Goal: Information Seeking & Learning: Find contact information

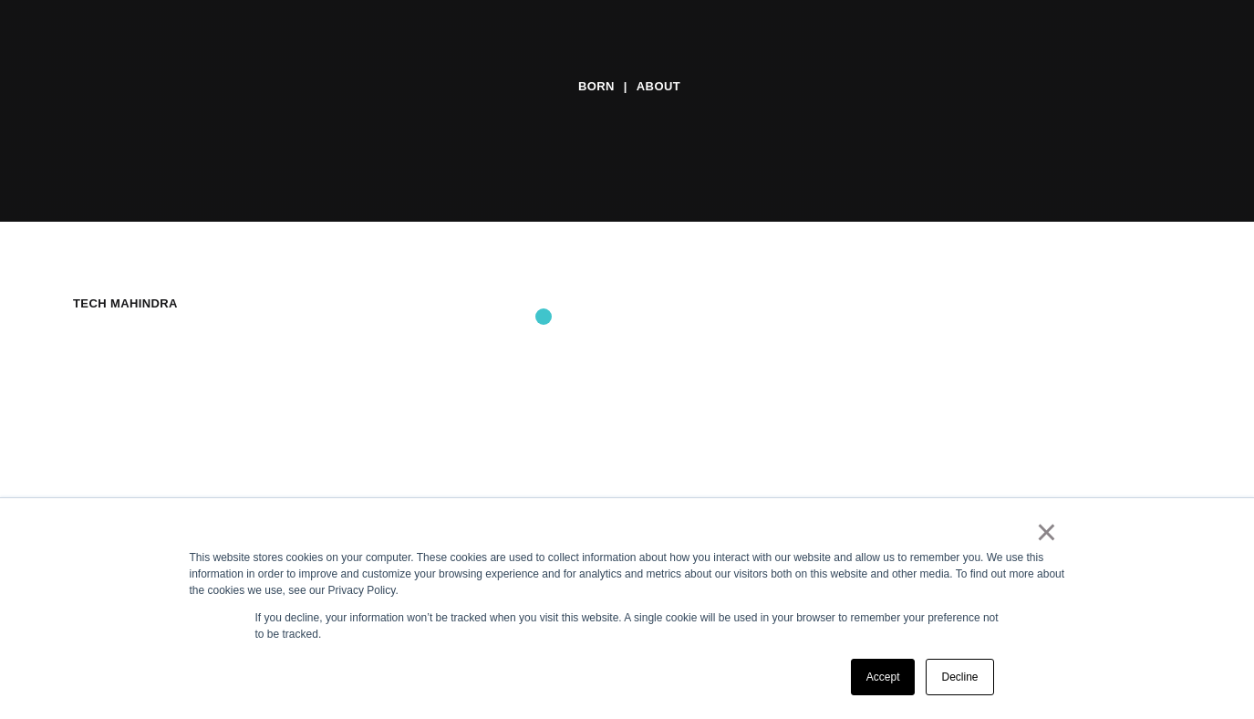
scroll to position [850, 0]
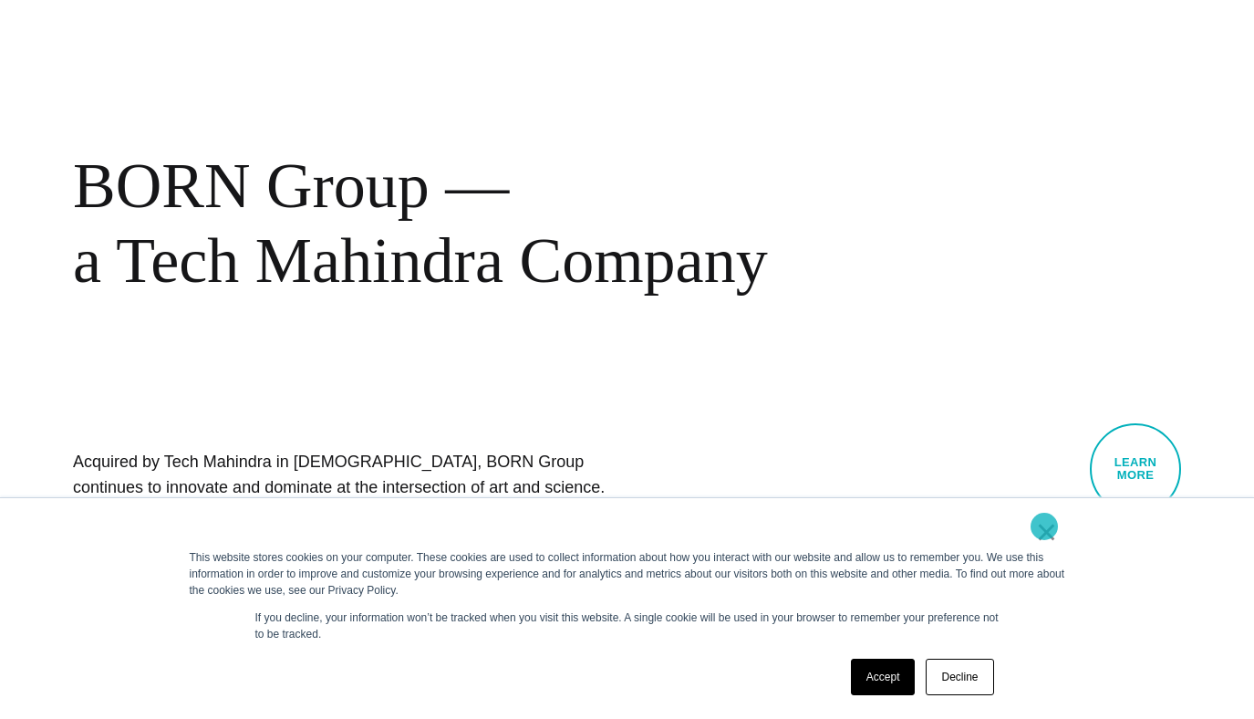
click at [1044, 526] on link "×" at bounding box center [1047, 531] width 22 height 16
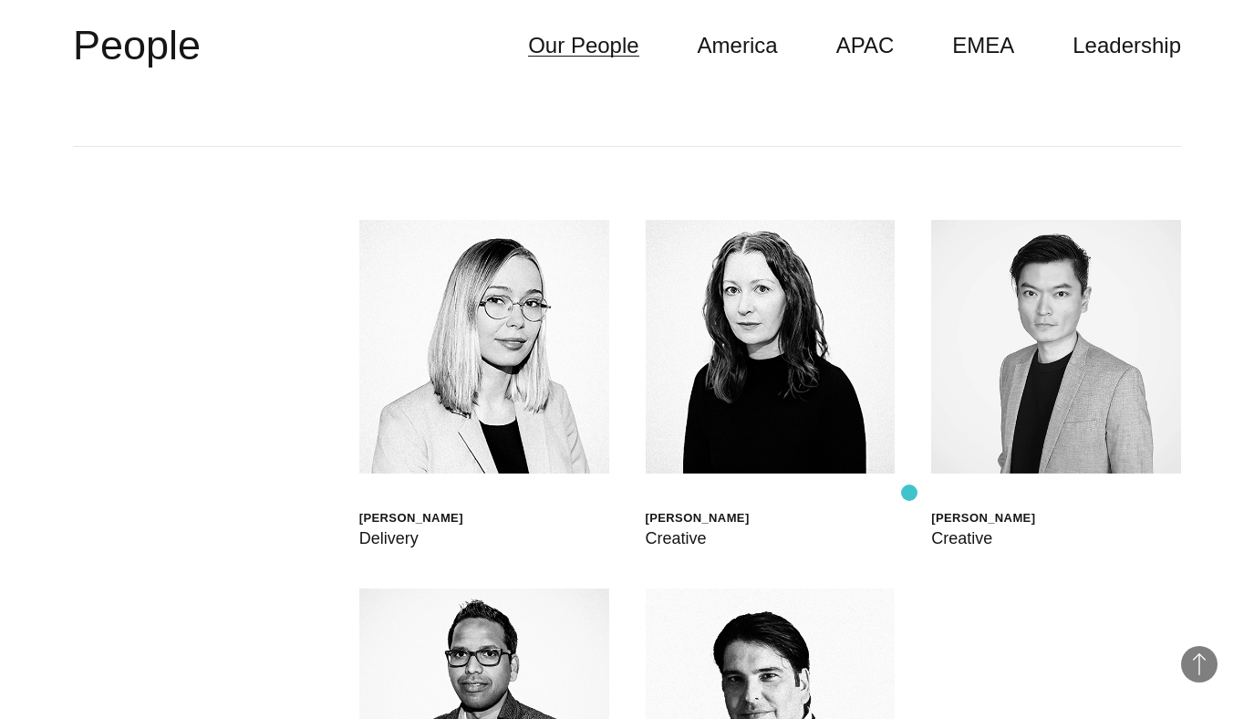
scroll to position [4522, 0]
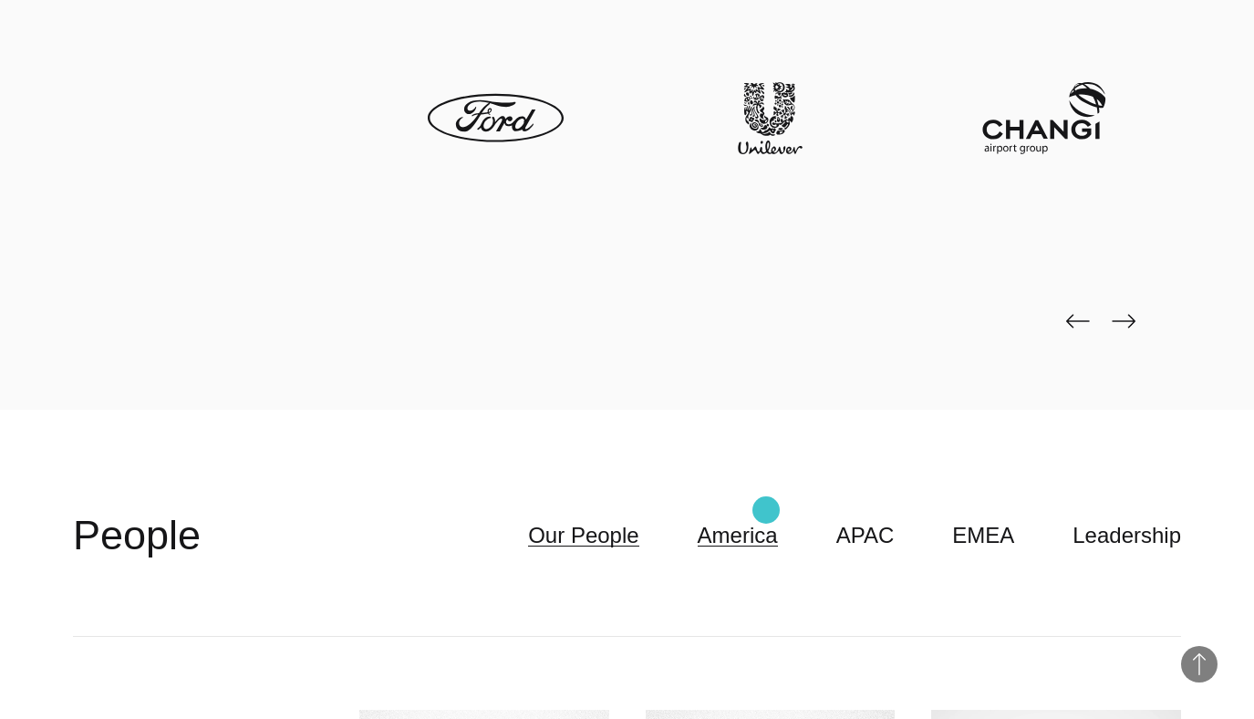
click at [766, 518] on link "America" at bounding box center [738, 535] width 80 height 35
click at [756, 518] on link "America" at bounding box center [738, 535] width 80 height 35
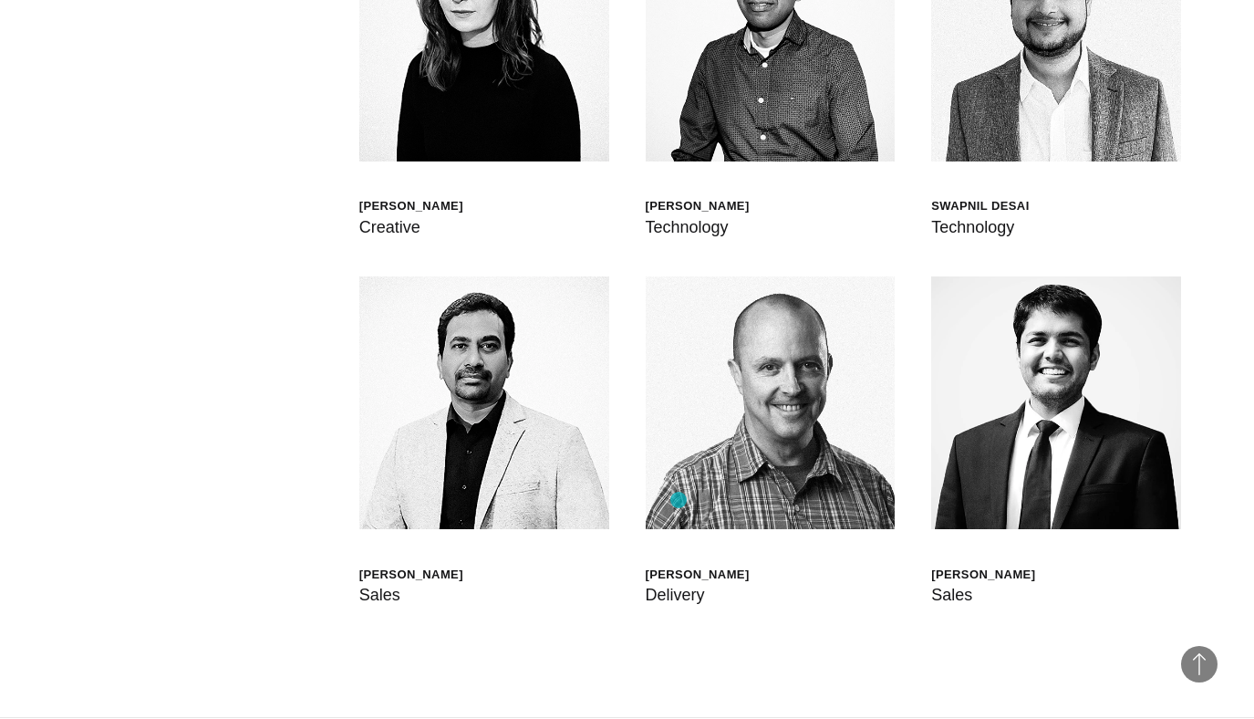
scroll to position [5978, 0]
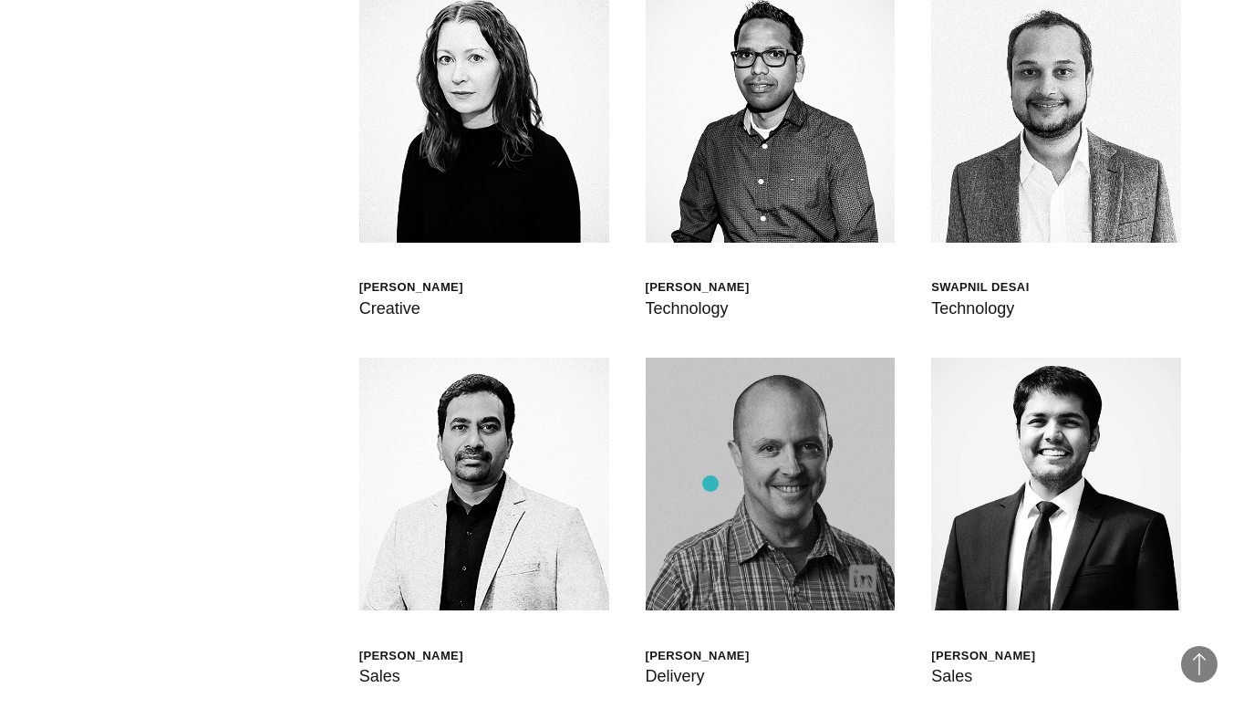
click at [710, 483] on img at bounding box center [771, 484] width 250 height 254
click at [869, 564] on img at bounding box center [862, 577] width 27 height 27
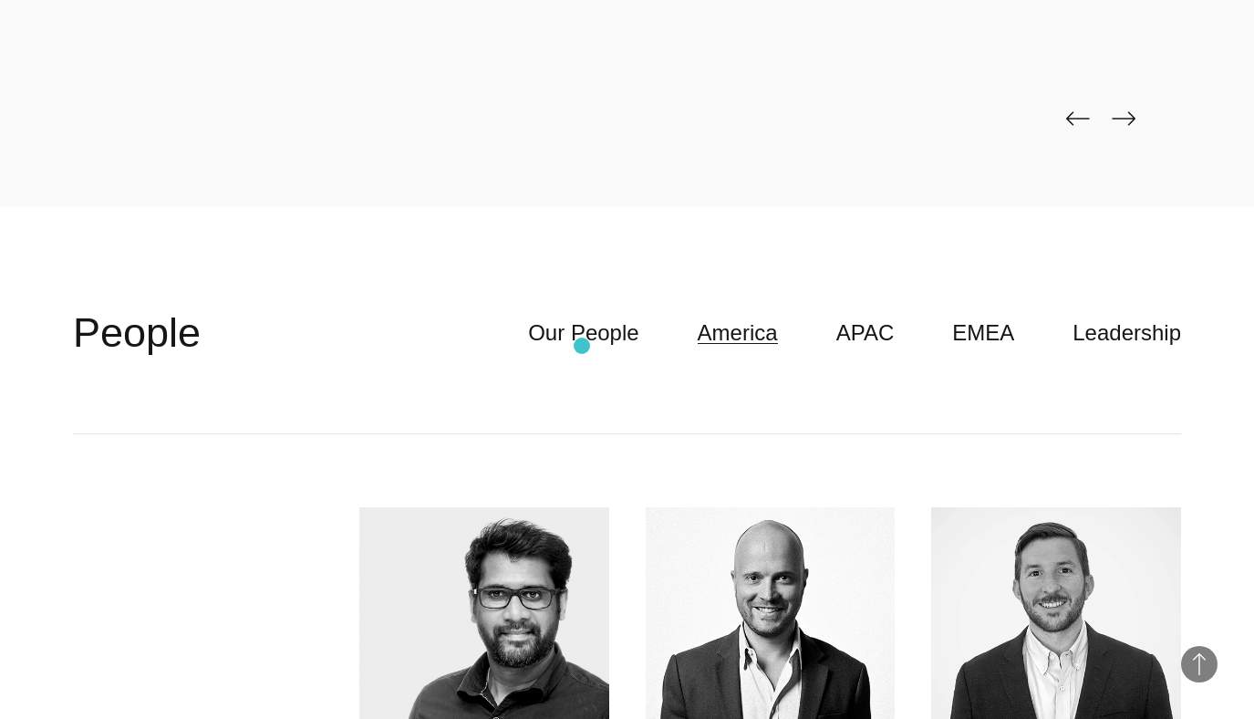
scroll to position [4726, 0]
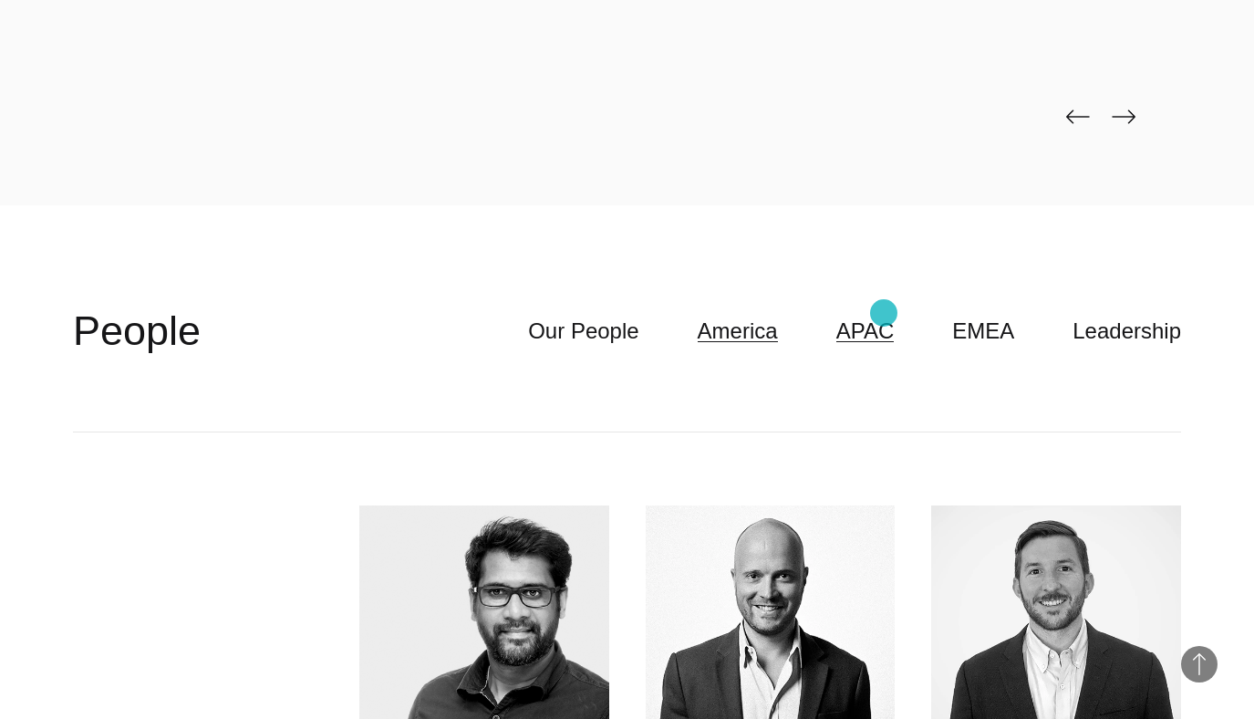
click at [884, 314] on link "APAC" at bounding box center [865, 331] width 58 height 35
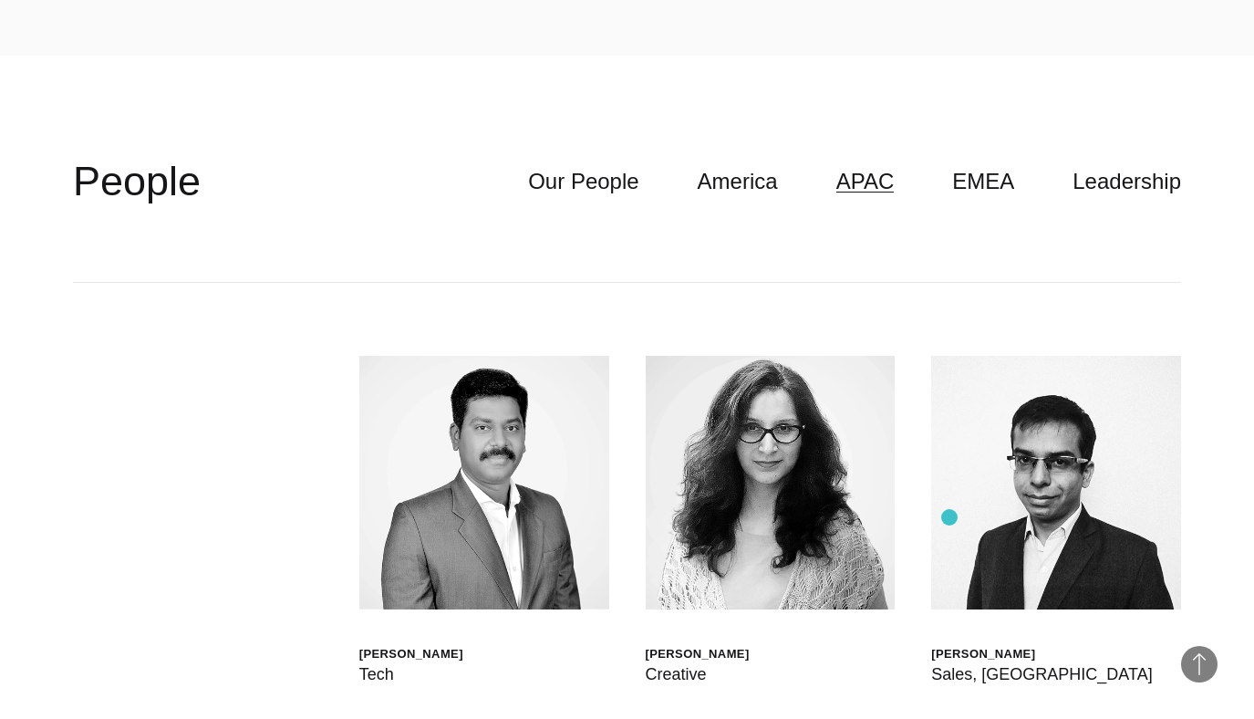
scroll to position [4748, 0]
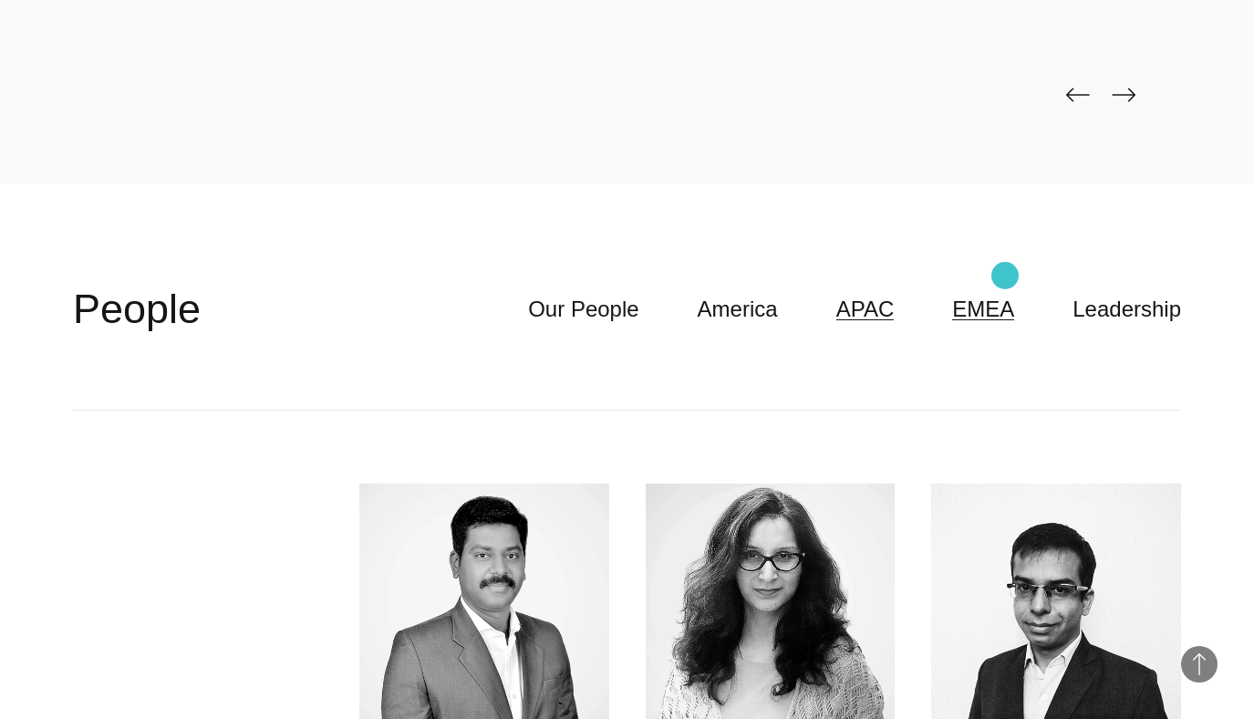
click at [1005, 292] on link "EMEA" at bounding box center [983, 309] width 62 height 35
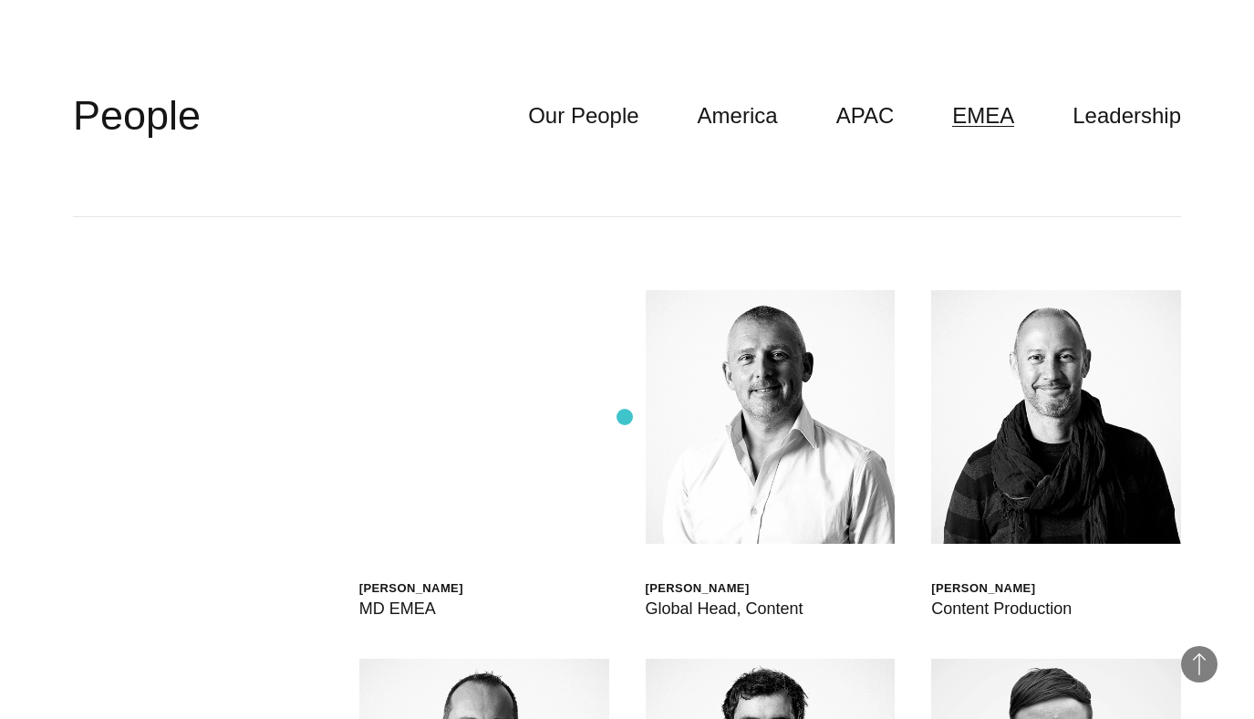
scroll to position [4864, 0]
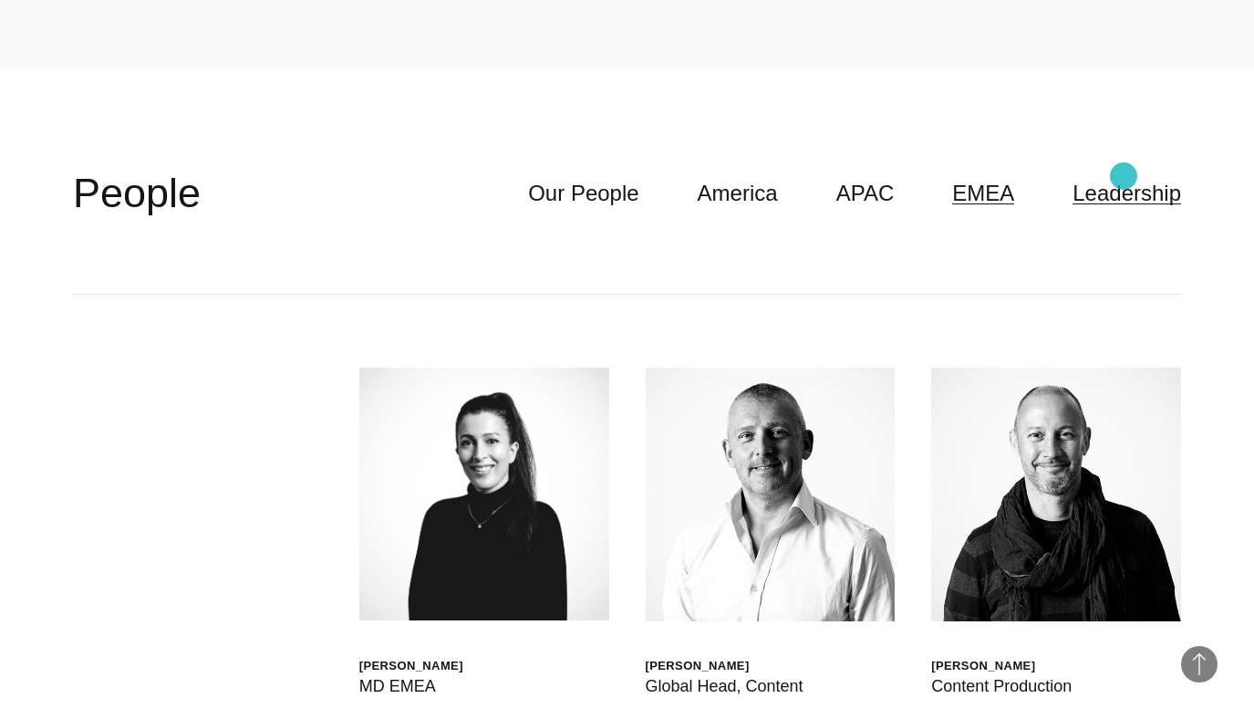
click at [1123, 176] on link "Leadership" at bounding box center [1126, 193] width 109 height 35
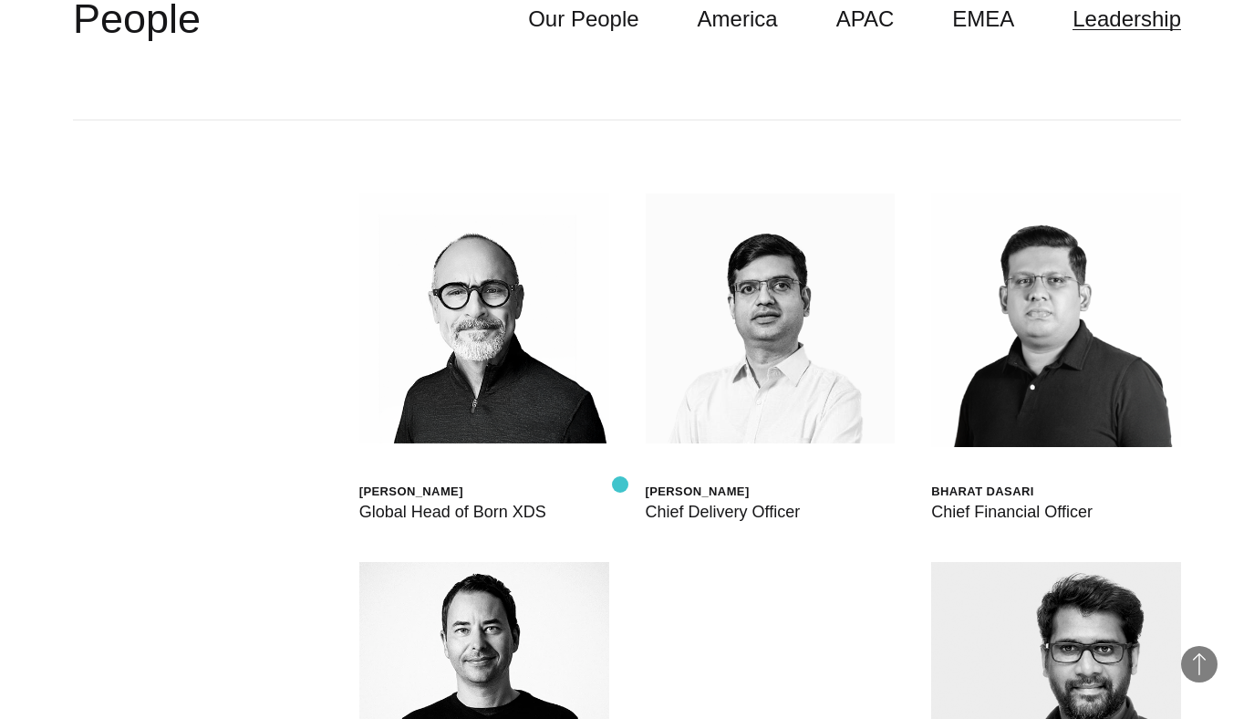
scroll to position [5023, 0]
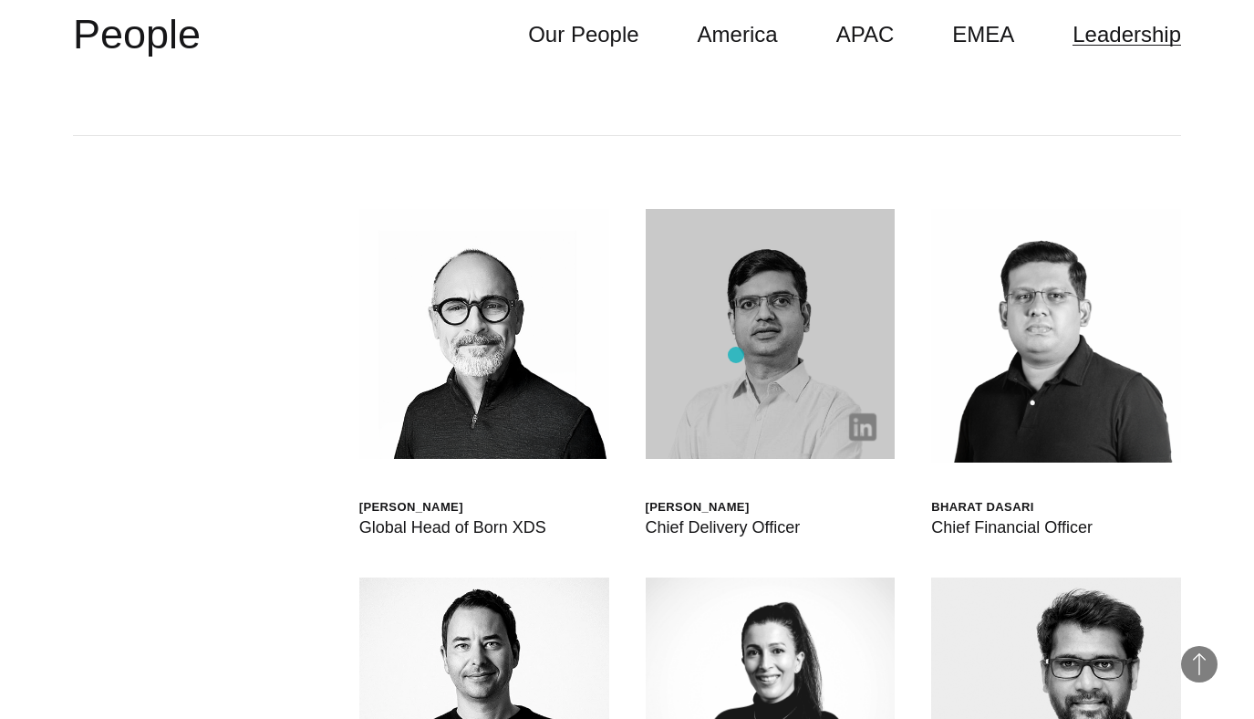
click at [736, 355] on img at bounding box center [771, 334] width 250 height 250
click at [866, 413] on img at bounding box center [862, 426] width 27 height 27
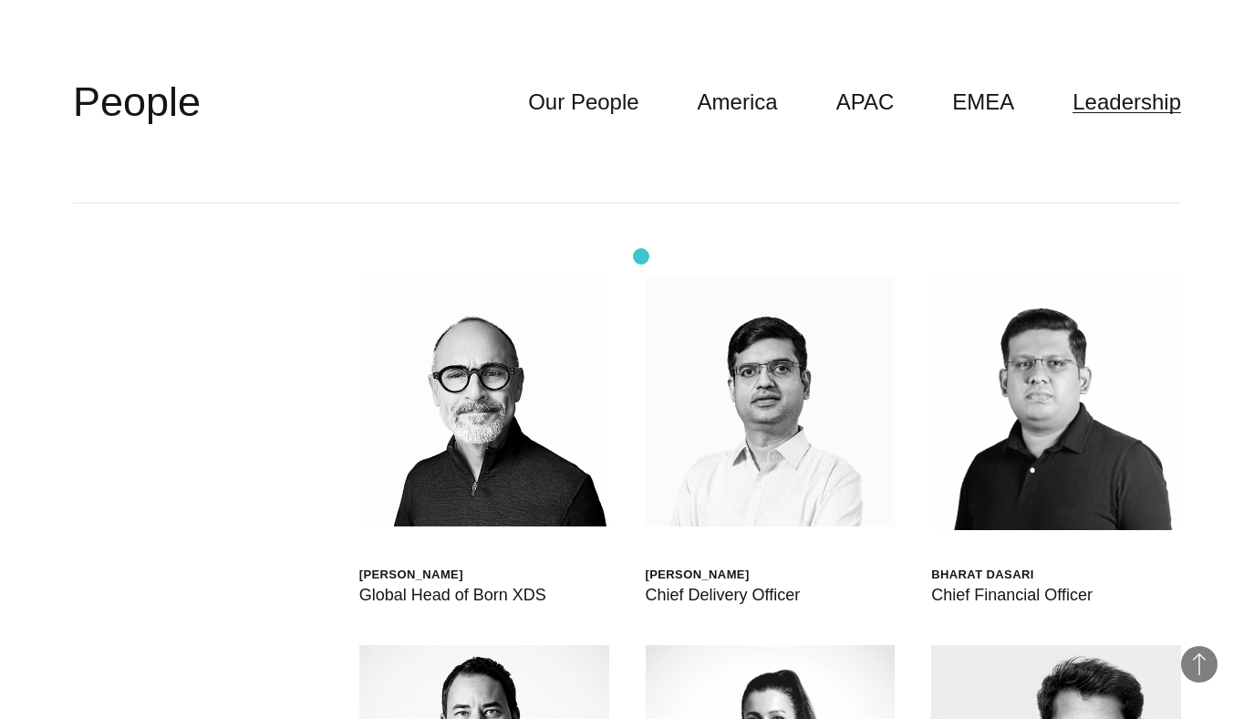
scroll to position [4932, 0]
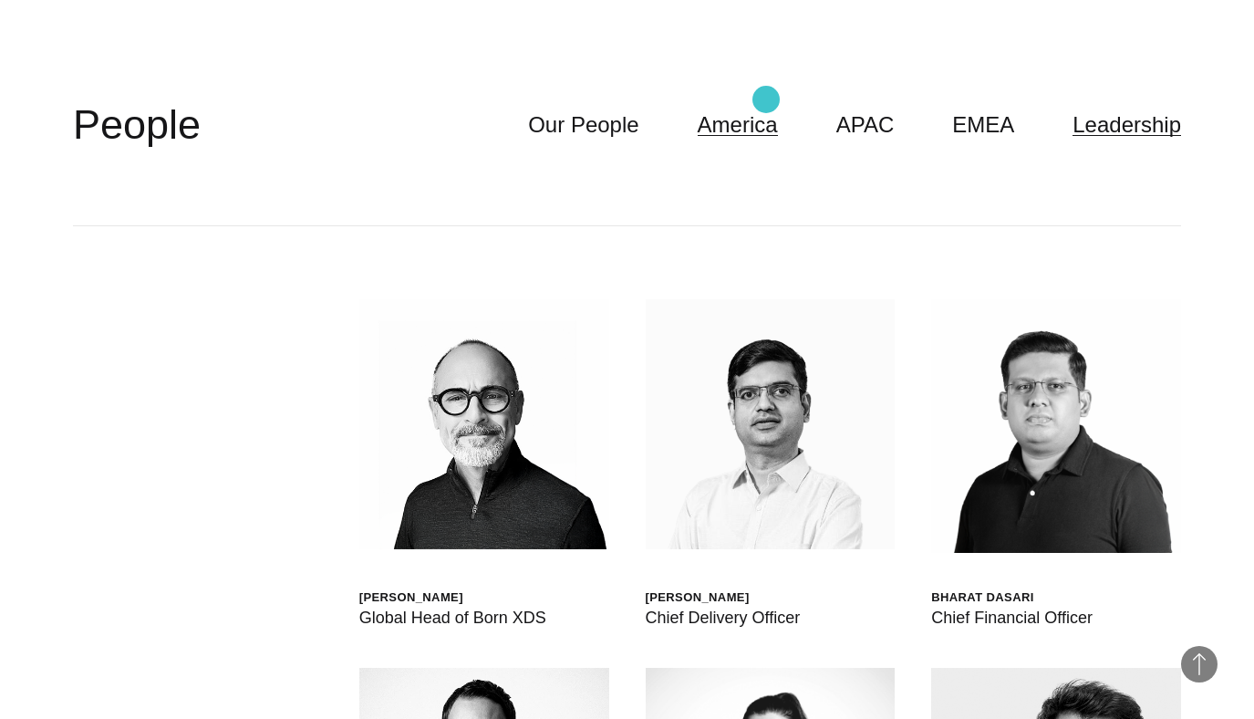
click at [766, 108] on link "America" at bounding box center [738, 125] width 80 height 35
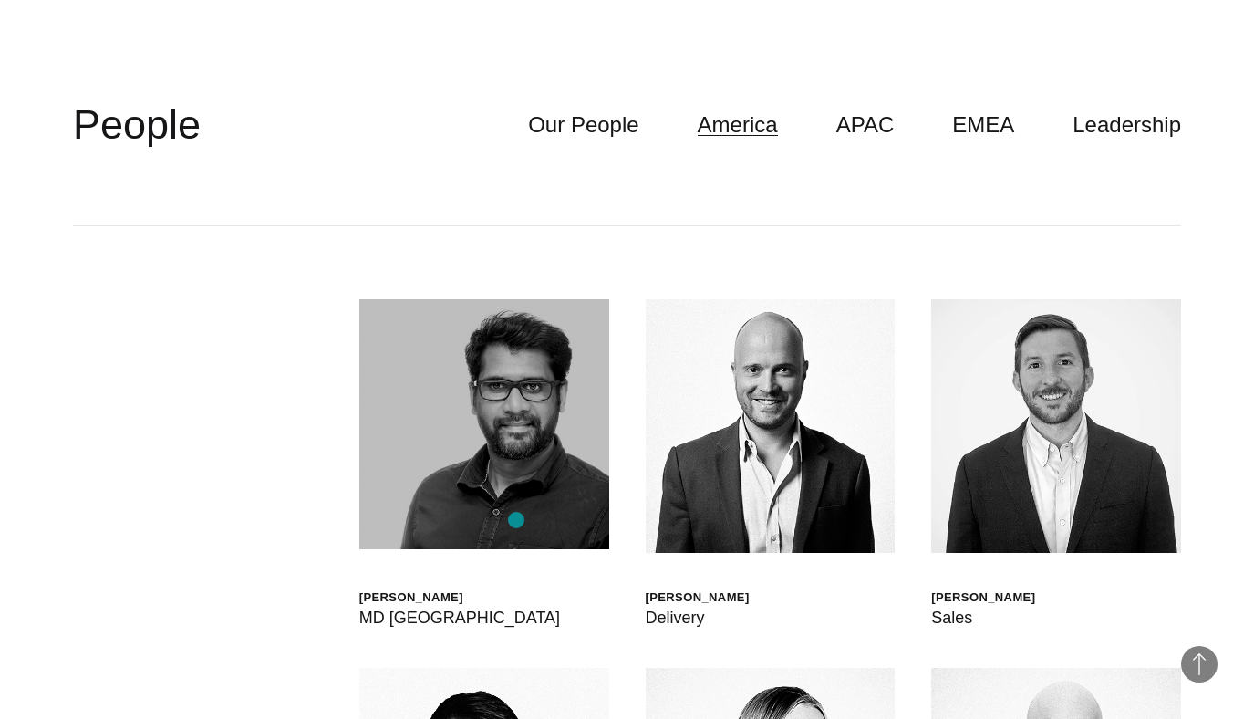
click at [516, 520] on img at bounding box center [484, 424] width 250 height 250
click at [532, 411] on img at bounding box center [484, 424] width 250 height 250
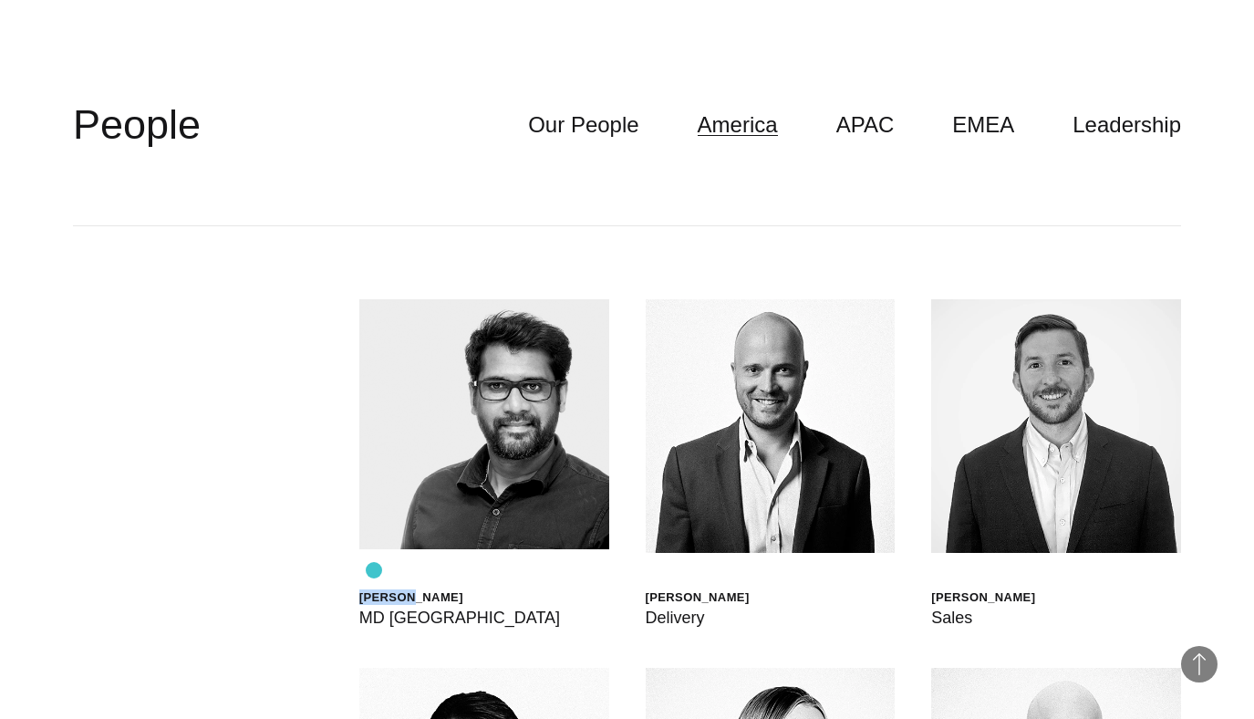
drag, startPoint x: 518, startPoint y: 570, endPoint x: 464, endPoint y: 563, distance: 54.3
click at [461, 564] on div "[PERSON_NAME] MD [GEOGRAPHIC_DATA]" at bounding box center [484, 465] width 250 height 332
drag, startPoint x: 525, startPoint y: 565, endPoint x: 347, endPoint y: 565, distance: 177.8
drag, startPoint x: 348, startPoint y: 573, endPoint x: 490, endPoint y: 575, distance: 141.4
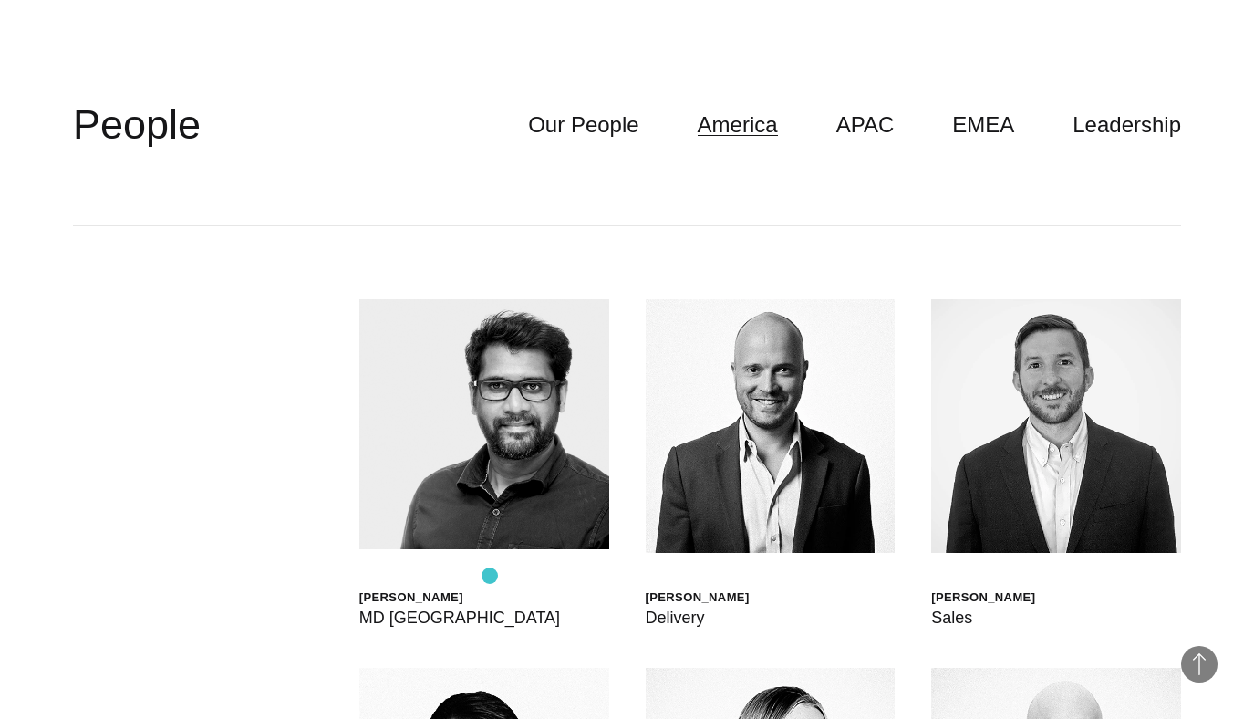
copy div "[PERSON_NAME]"
